Goal: Task Accomplishment & Management: Use online tool/utility

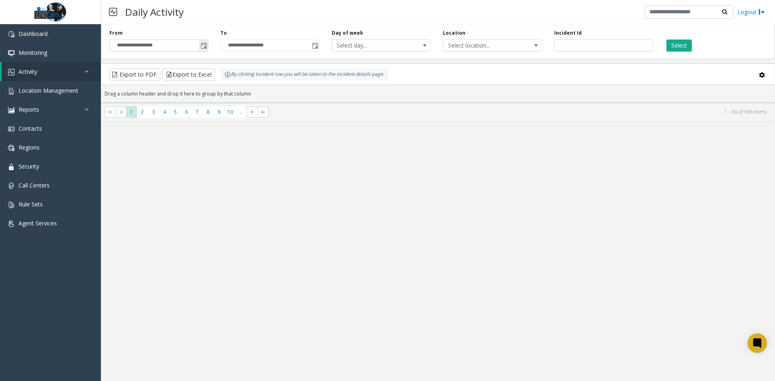
click at [206, 46] on span "Toggle popup" at bounding box center [204, 46] width 6 height 6
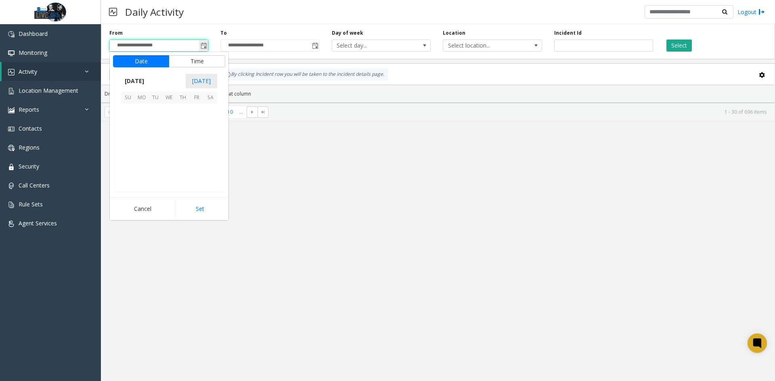
scroll to position [144913, 0]
click at [210, 109] on span "4" at bounding box center [210, 111] width 14 height 14
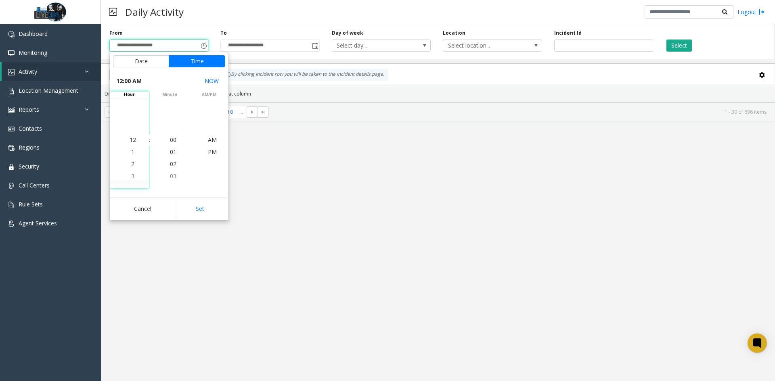
click at [213, 212] on button "Set" at bounding box center [200, 209] width 51 height 18
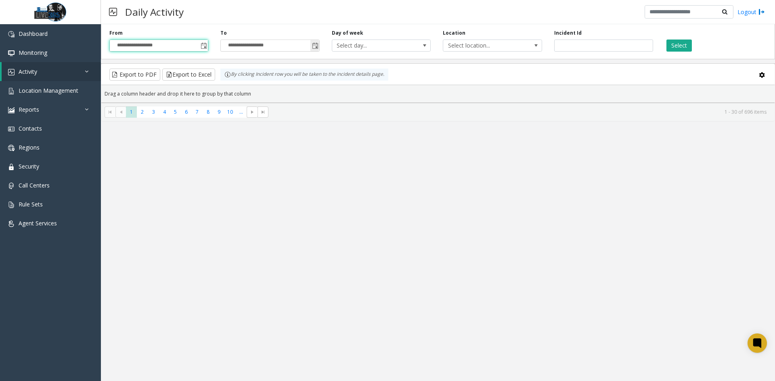
click at [314, 47] on span "Toggle popup" at bounding box center [315, 46] width 6 height 6
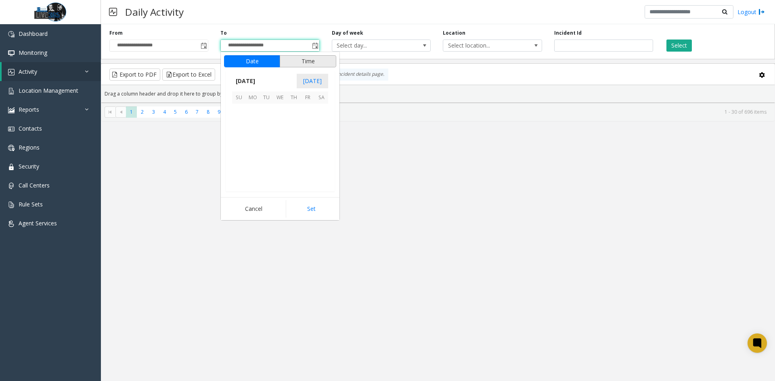
scroll to position [12, 0]
click at [323, 113] on span "4" at bounding box center [321, 111] width 14 height 14
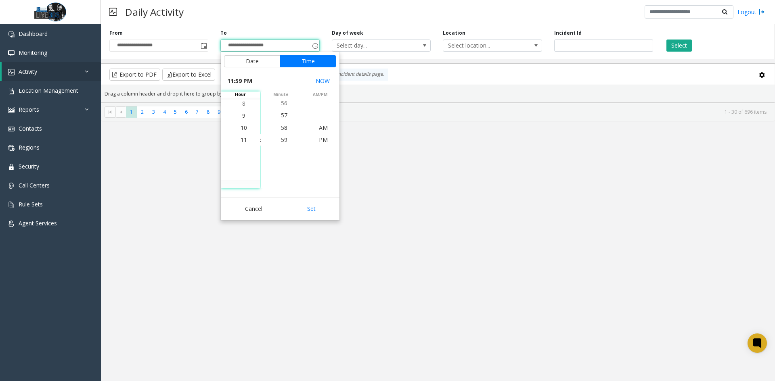
click at [318, 213] on button "Set" at bounding box center [311, 209] width 51 height 18
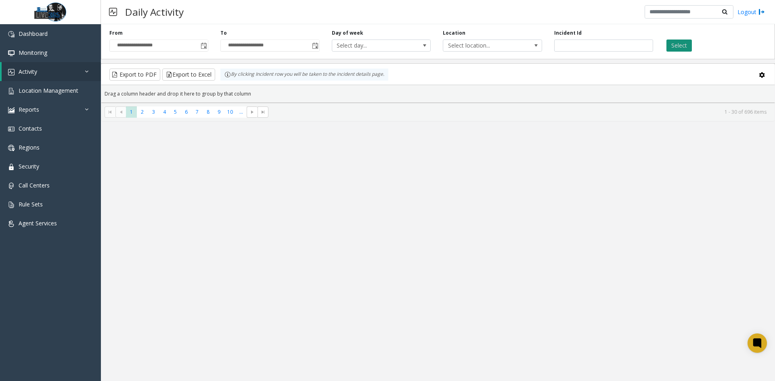
click at [675, 50] on button "Select" at bounding box center [678, 46] width 25 height 12
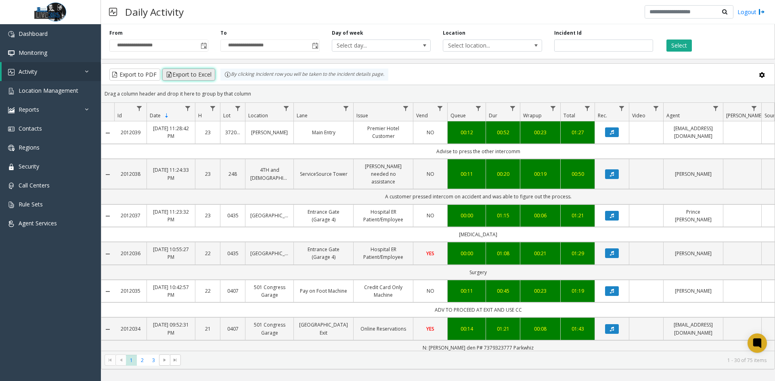
click at [181, 77] on button "Export to Excel" at bounding box center [188, 75] width 53 height 12
